Goal: Task Accomplishment & Management: Check status

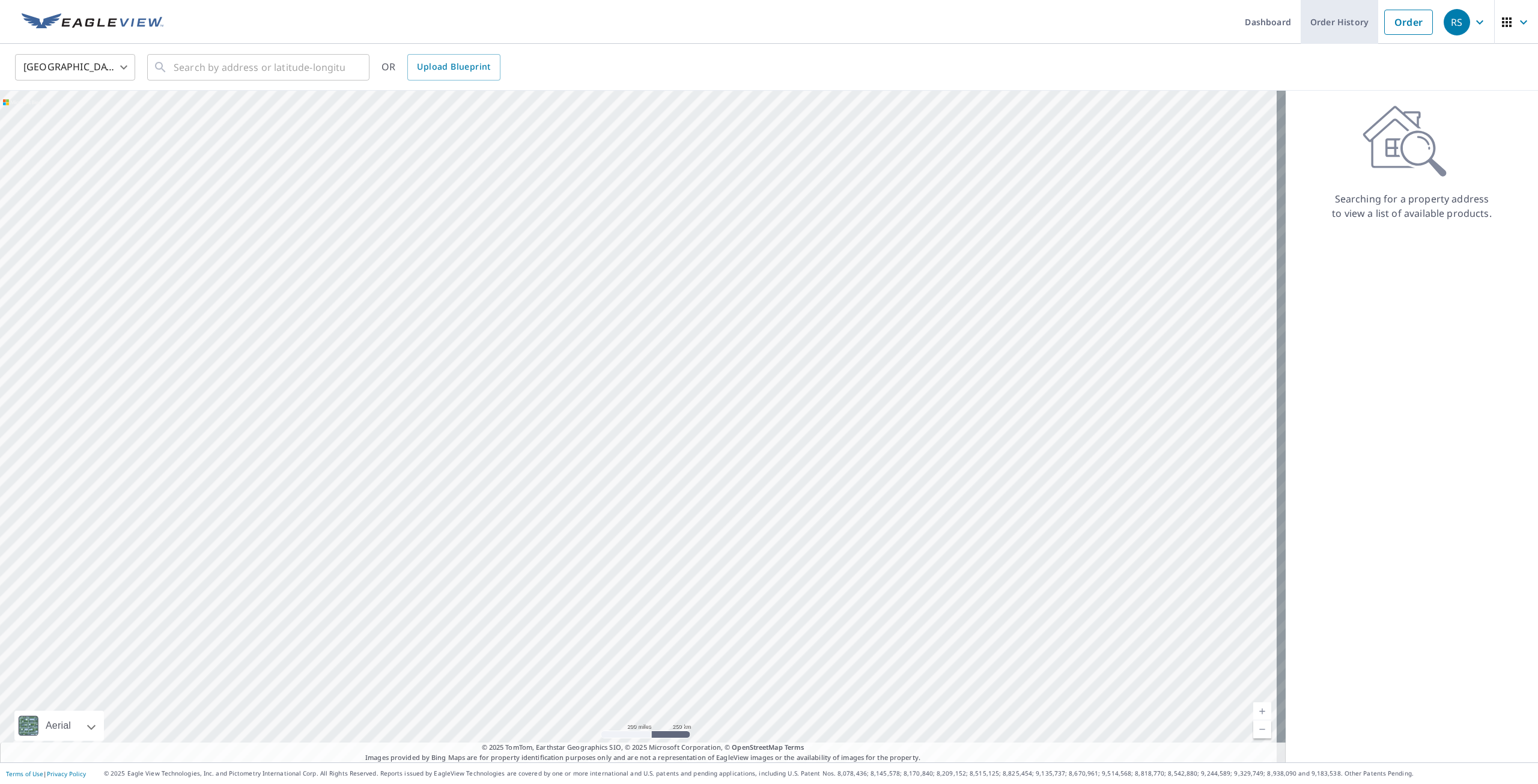
click at [1311, 26] on link "Order History" at bounding box center [1340, 22] width 77 height 43
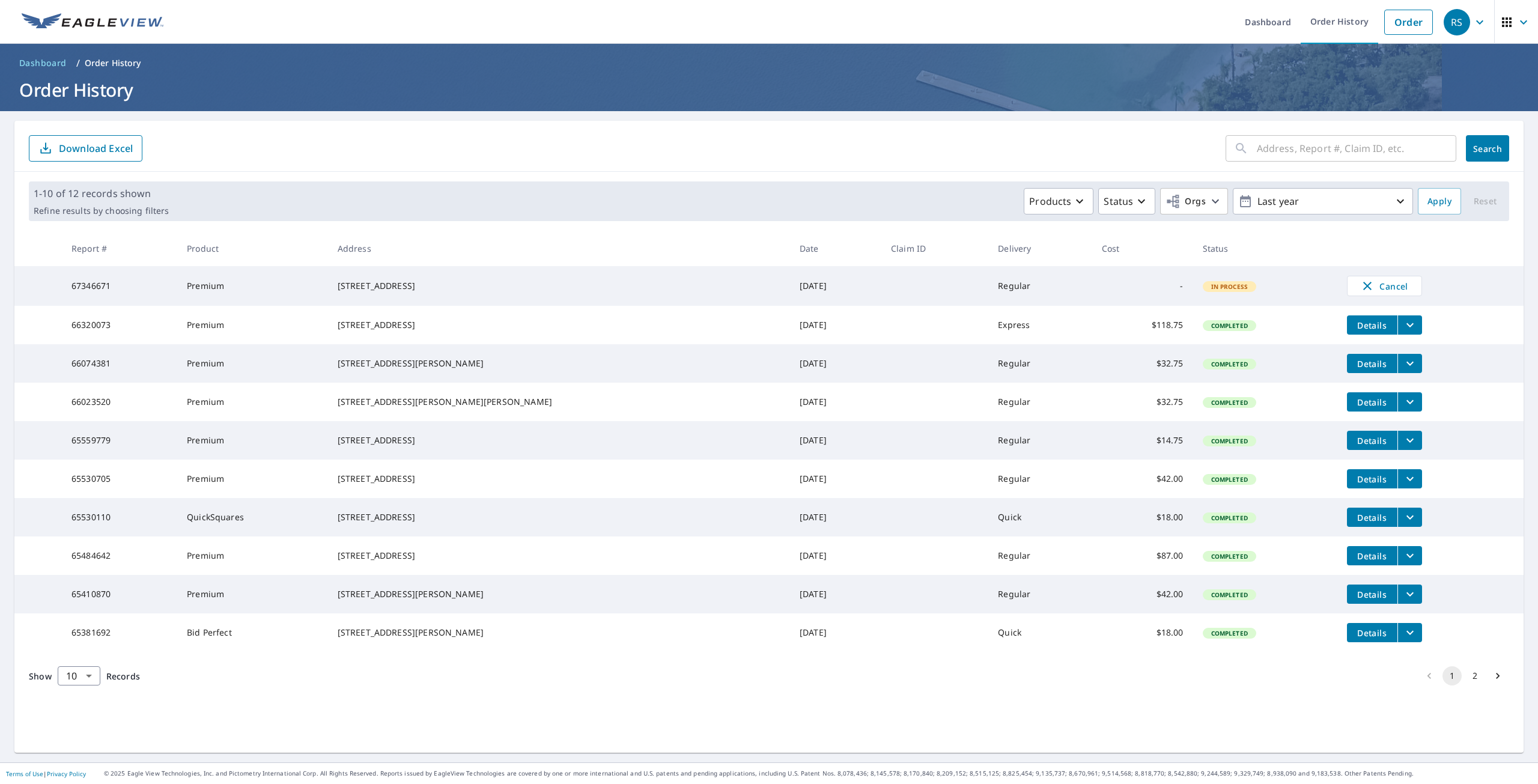
click at [1354, 447] on span "Details" at bounding box center [1372, 440] width 36 height 11
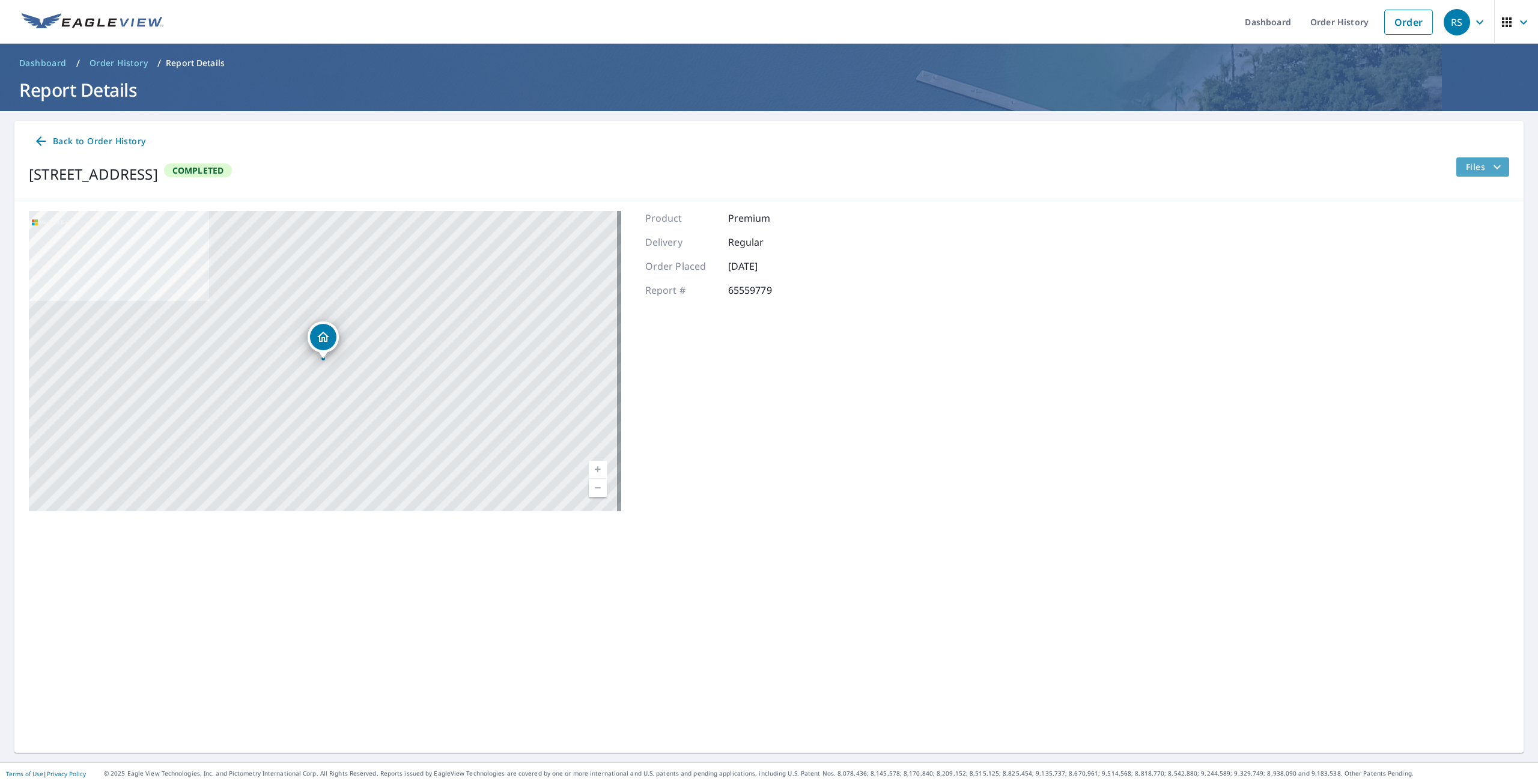
click at [1474, 164] on span "Files" at bounding box center [1485, 166] width 39 height 14
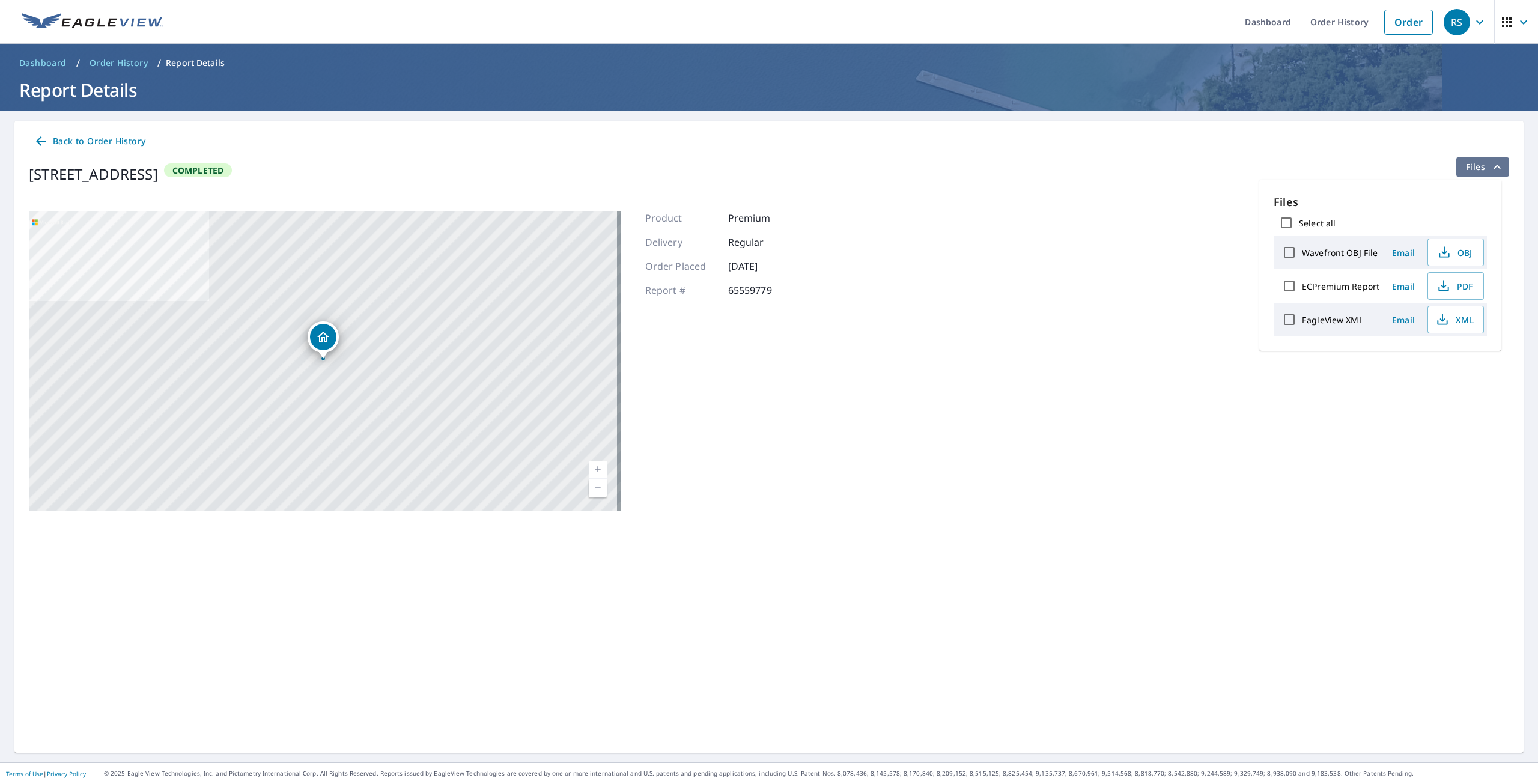
click at [1466, 168] on span "Files" at bounding box center [1485, 166] width 39 height 14
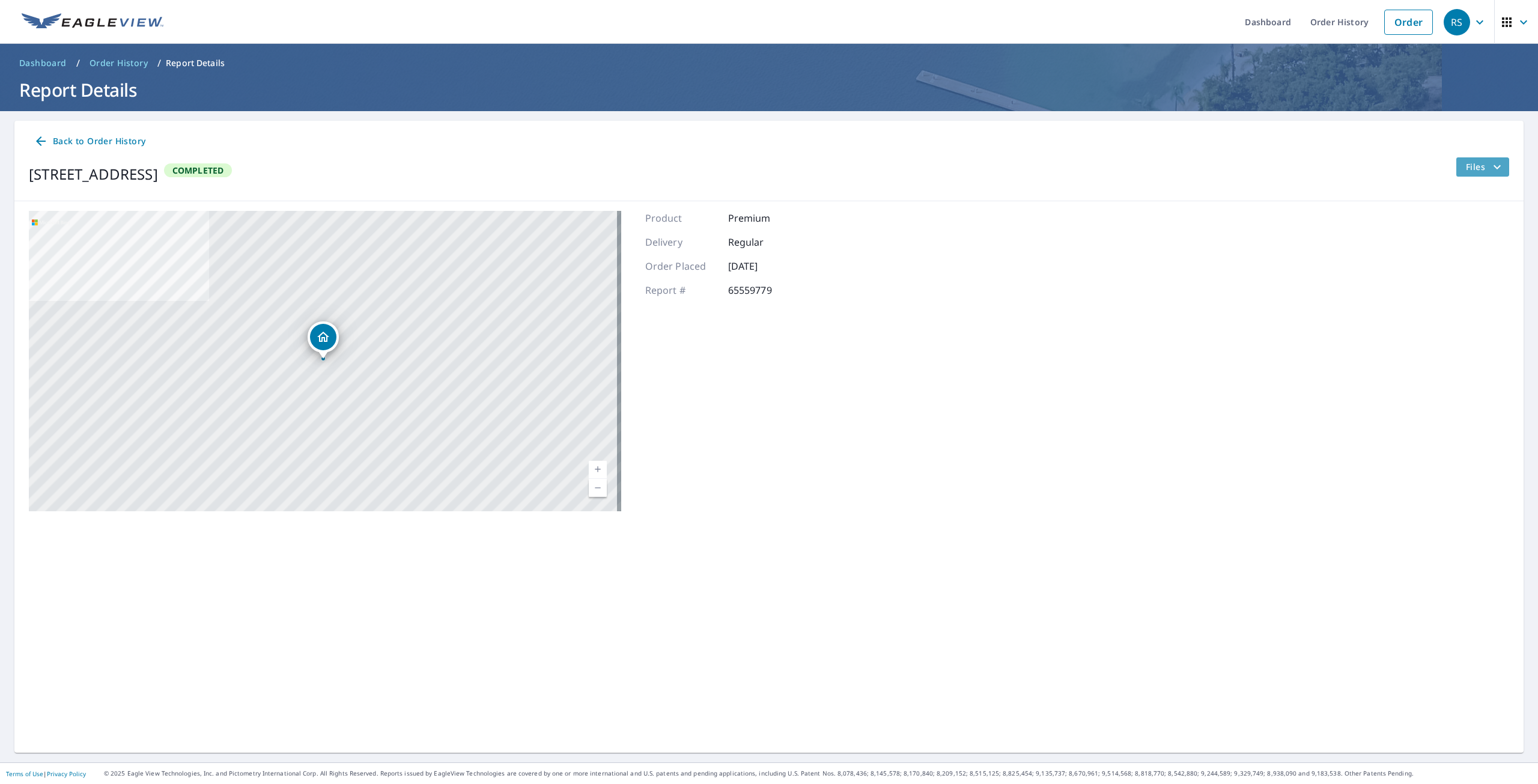
click at [1473, 164] on span "Files" at bounding box center [1485, 166] width 39 height 14
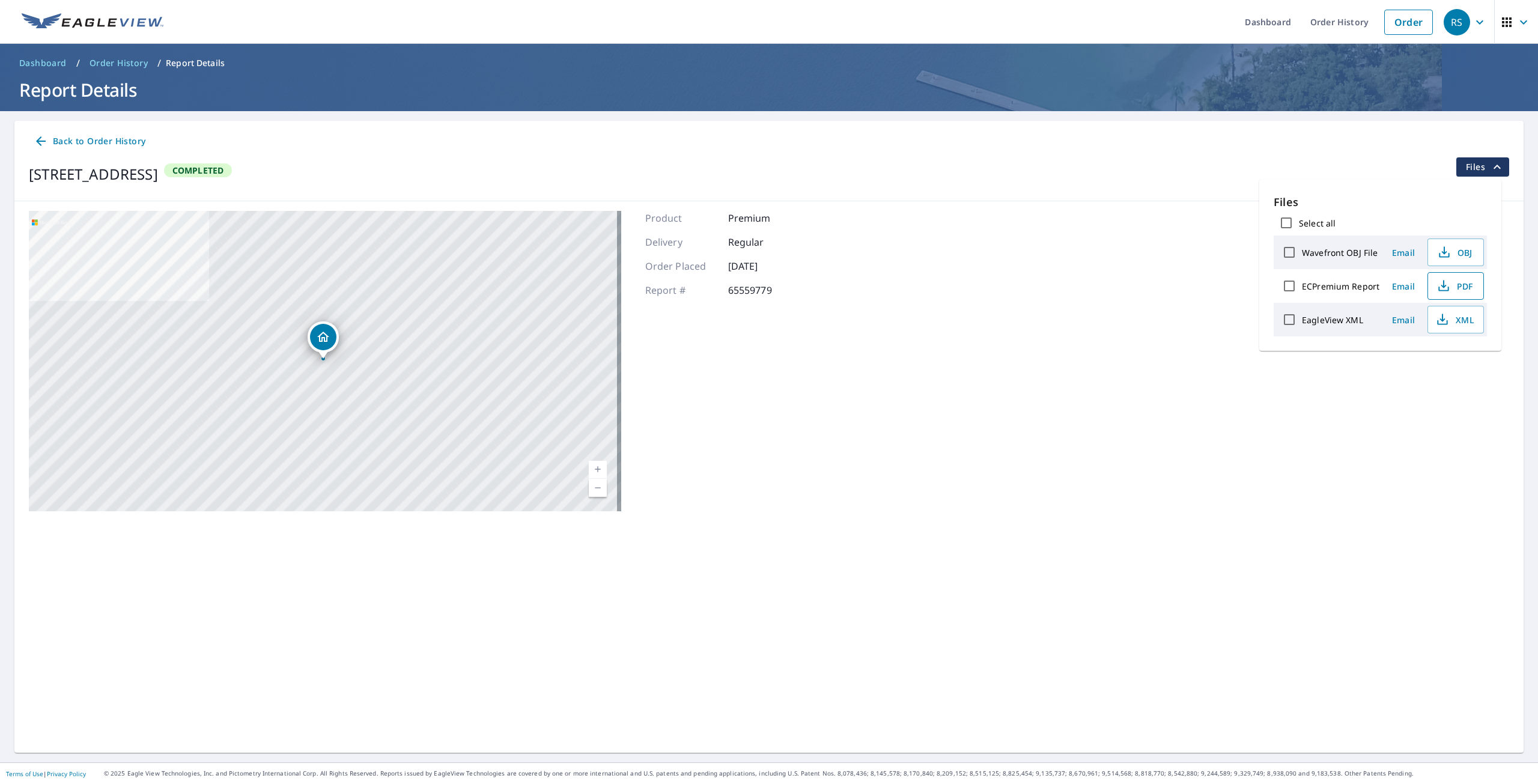
click at [1442, 276] on button "PDF" at bounding box center [1456, 285] width 57 height 27
